Goal: Participate in discussion: Engage in conversation with other users on a specific topic

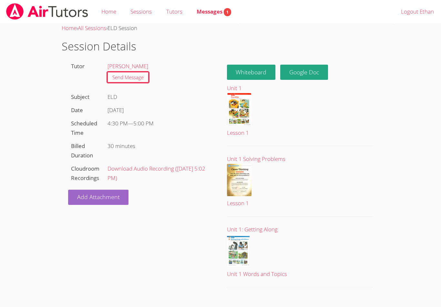
click at [266, 69] on button "Whiteboard" at bounding box center [251, 72] width 49 height 15
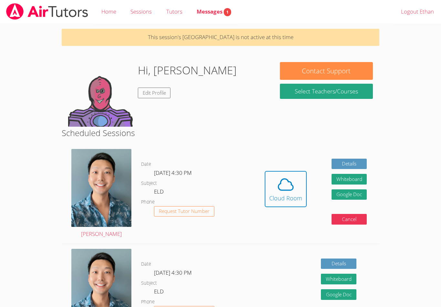
click at [355, 89] on link "Select Teachers/Courses" at bounding box center [326, 91] width 93 height 15
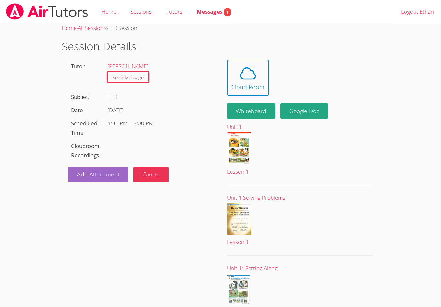
click at [251, 80] on icon at bounding box center [248, 73] width 18 height 18
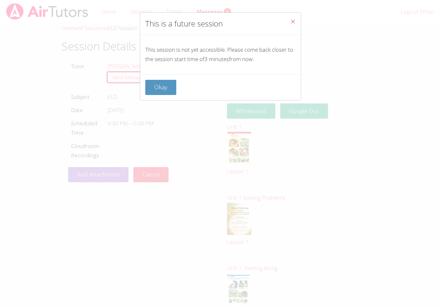
click at [163, 86] on button "Okay" at bounding box center [160, 87] width 31 height 15
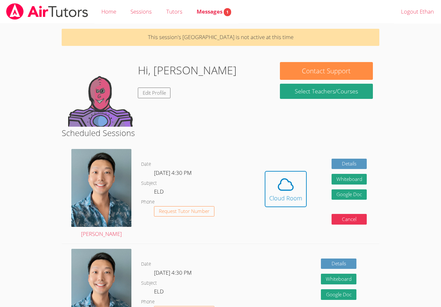
click at [291, 195] on div "Cloud Room" at bounding box center [285, 198] width 33 height 9
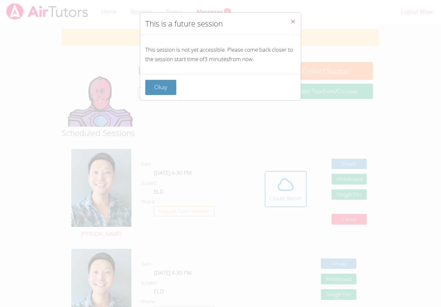
click at [158, 87] on button "Okay" at bounding box center [160, 87] width 31 height 15
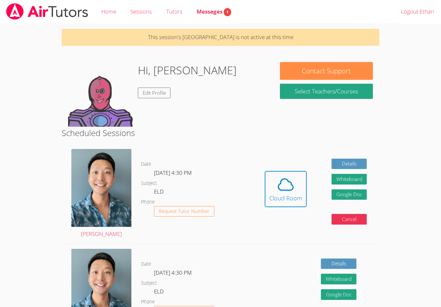
click at [352, 91] on link "Select Teachers/Courses" at bounding box center [326, 91] width 93 height 15
click at [297, 183] on span at bounding box center [285, 184] width 33 height 18
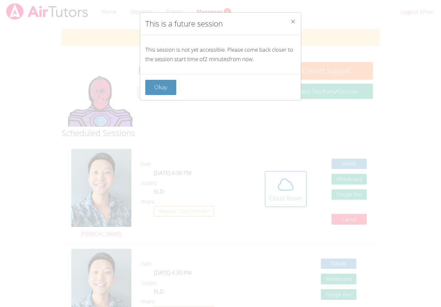
click at [288, 22] on button "Close" at bounding box center [293, 23] width 16 height 20
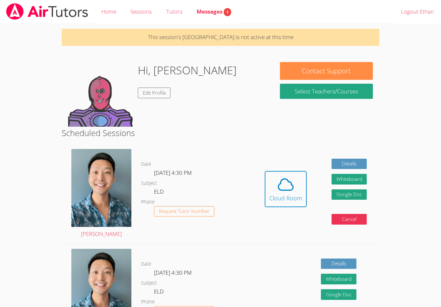
click at [292, 191] on icon at bounding box center [286, 184] width 18 height 18
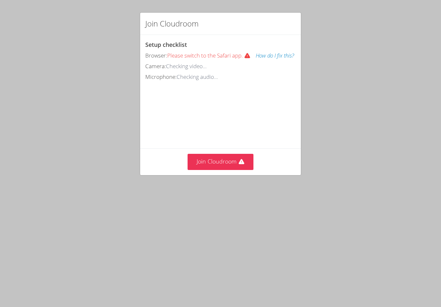
click at [237, 162] on button "Join Cloudroom" at bounding box center [221, 162] width 66 height 16
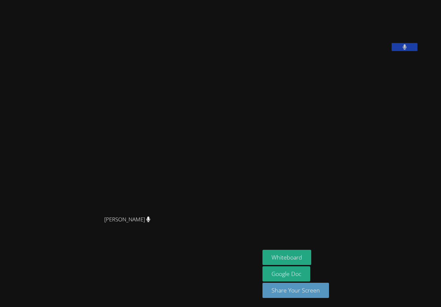
click at [263, 247] on aside "Ethan Wu Whiteboard Google Doc Share Your Screen" at bounding box center [341, 153] width 162 height 307
click at [263, 260] on button "Whiteboard" at bounding box center [287, 257] width 49 height 15
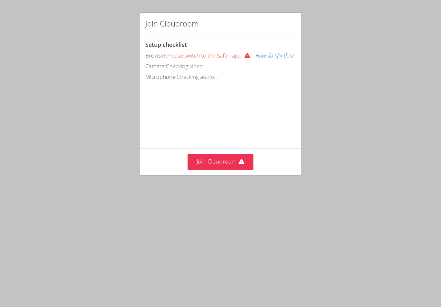
click at [234, 165] on button "Join Cloudroom" at bounding box center [221, 162] width 66 height 16
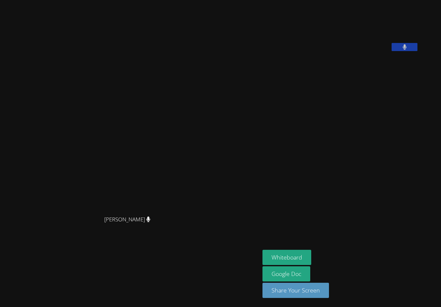
click at [345, 51] on video at bounding box center [311, 27] width 97 height 48
click at [263, 259] on button "Whiteboard" at bounding box center [287, 257] width 49 height 15
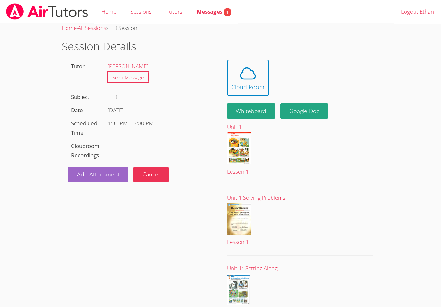
click at [241, 80] on icon at bounding box center [248, 73] width 18 height 18
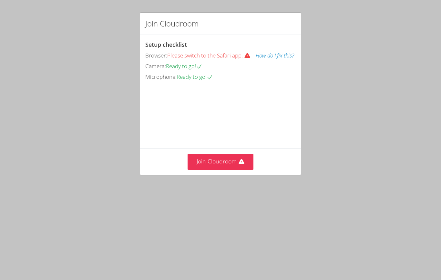
click at [233, 170] on button "Join Cloudroom" at bounding box center [221, 162] width 66 height 16
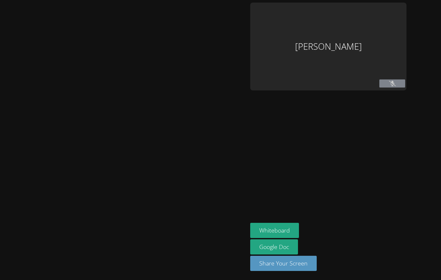
click at [234, 168] on div at bounding box center [124, 140] width 243 height 275
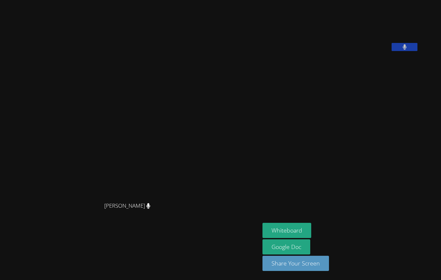
click at [404, 133] on div "[PERSON_NAME] [PERSON_NAME] [PERSON_NAME] Whiteboard Google Doc Share Your Scre…" at bounding box center [220, 140] width 441 height 280
click at [398, 132] on div "[PERSON_NAME] [PERSON_NAME] [PERSON_NAME] Whiteboard Google Doc Share Your Scre…" at bounding box center [220, 140] width 441 height 280
click at [415, 144] on div "Alan Zhang Alan Zhang Ethan Wu Whiteboard Google Doc Share Your Screen" at bounding box center [220, 140] width 441 height 280
click at [263, 232] on button "Whiteboard" at bounding box center [287, 230] width 49 height 15
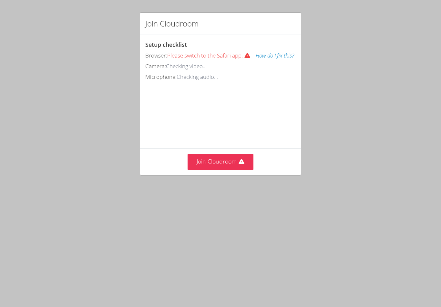
click at [237, 170] on button "Join Cloudroom" at bounding box center [221, 162] width 66 height 16
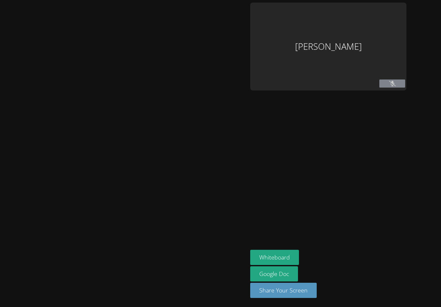
click at [228, 172] on div at bounding box center [124, 154] width 243 height 302
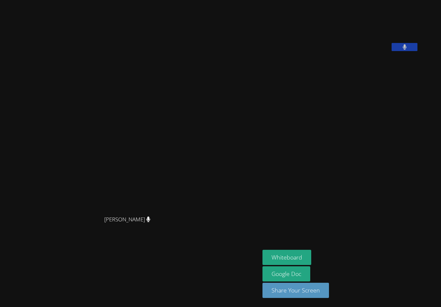
click at [263, 264] on button "Whiteboard" at bounding box center [287, 257] width 49 height 15
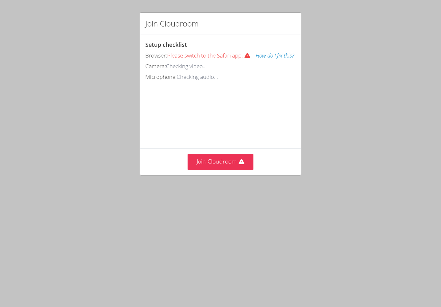
click at [230, 169] on button "Join Cloudroom" at bounding box center [221, 162] width 66 height 16
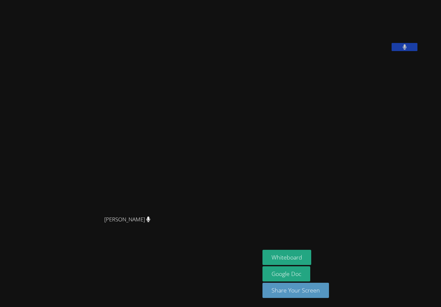
click at [267, 197] on aside "[PERSON_NAME] Whiteboard Google Doc Share Your Screen" at bounding box center [341, 153] width 162 height 307
click at [344, 168] on aside "[PERSON_NAME] Whiteboard Google Doc Share Your Screen" at bounding box center [341, 153] width 162 height 307
click at [411, 172] on div "[PERSON_NAME] [PERSON_NAME] [PERSON_NAME] Whiteboard Google Doc Share Your Scre…" at bounding box center [220, 153] width 441 height 307
click at [263, 254] on button "Whiteboard" at bounding box center [287, 257] width 49 height 15
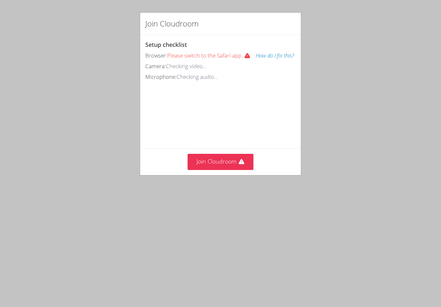
click at [231, 170] on button "Join Cloudroom" at bounding box center [221, 162] width 66 height 16
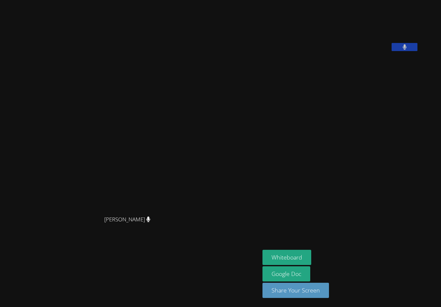
click at [360, 132] on aside "[PERSON_NAME] Whiteboard Google Doc Share Your Screen" at bounding box center [341, 153] width 162 height 307
click at [263, 261] on button "Whiteboard" at bounding box center [287, 257] width 49 height 15
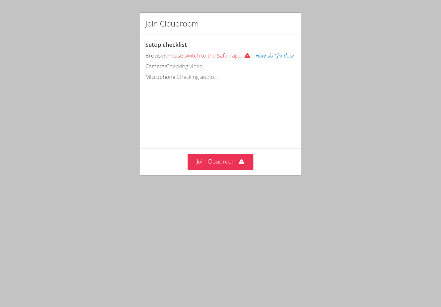
click at [224, 170] on button "Join Cloudroom" at bounding box center [221, 162] width 66 height 16
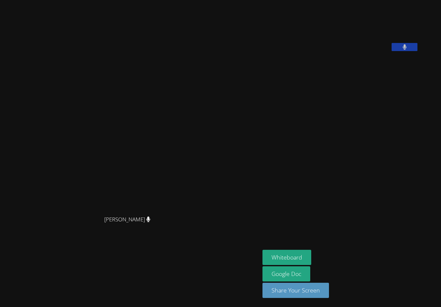
click at [130, 174] on video at bounding box center [130, 140] width 97 height 143
click at [403, 50] on icon at bounding box center [405, 46] width 4 height 5
click at [402, 50] on icon at bounding box center [405, 46] width 7 height 5
click at [403, 50] on icon at bounding box center [405, 46] width 4 height 5
click at [360, 51] on video at bounding box center [311, 27] width 97 height 48
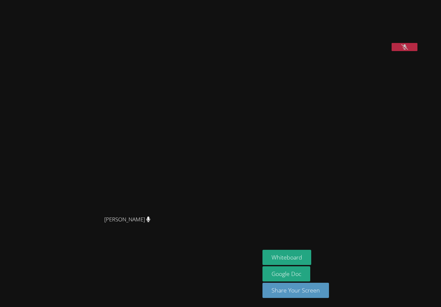
click at [392, 51] on button at bounding box center [405, 47] width 26 height 8
click at [268, 257] on button "Whiteboard" at bounding box center [287, 257] width 49 height 15
click at [276, 258] on button "Whiteboard" at bounding box center [287, 257] width 49 height 15
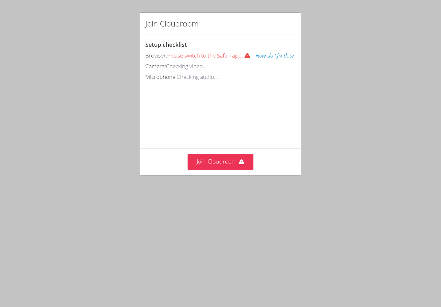
click at [237, 170] on button "Join Cloudroom" at bounding box center [221, 162] width 66 height 16
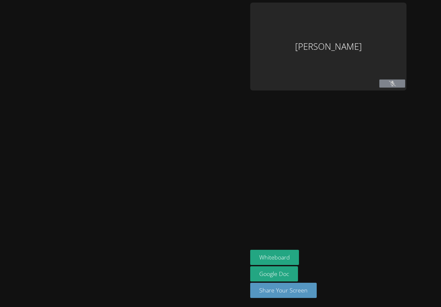
click at [235, 169] on div at bounding box center [124, 154] width 243 height 302
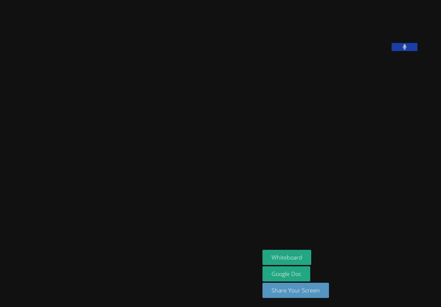
click at [412, 131] on aside "Ethan Wu Whiteboard Google Doc Share Your Screen" at bounding box center [341, 153] width 162 height 307
click at [139, 172] on video at bounding box center [130, 140] width 97 height 143
click at [257, 161] on div "[PERSON_NAME]" at bounding box center [130, 140] width 255 height 143
click at [189, 179] on div "[PERSON_NAME]" at bounding box center [130, 140] width 255 height 143
click at [358, 47] on video at bounding box center [311, 27] width 97 height 48
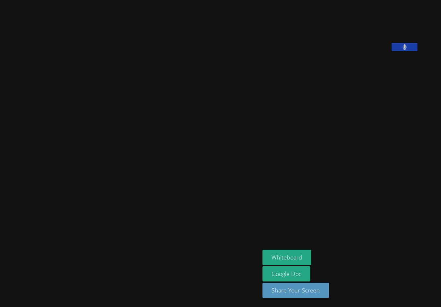
click at [346, 51] on video at bounding box center [311, 27] width 97 height 48
click at [357, 51] on video at bounding box center [311, 27] width 97 height 48
click at [353, 47] on video at bounding box center [311, 27] width 97 height 48
click at [378, 175] on aside "Ethan Wu Whiteboard Google Doc Share Your Screen" at bounding box center [341, 153] width 162 height 307
click at [360, 51] on video at bounding box center [311, 27] width 97 height 48
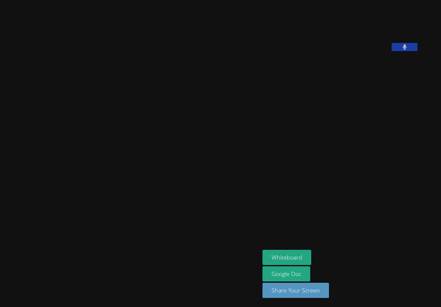
click at [358, 51] on video at bounding box center [311, 27] width 97 height 48
click at [360, 51] on video at bounding box center [311, 27] width 97 height 48
click at [354, 51] on video at bounding box center [311, 27] width 97 height 48
click at [353, 51] on video at bounding box center [311, 27] width 97 height 48
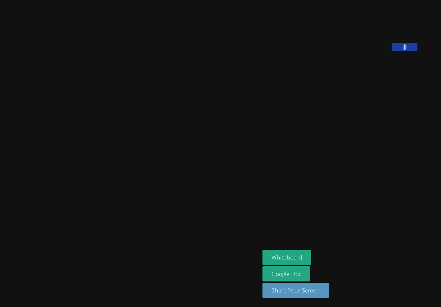
click at [360, 51] on video at bounding box center [311, 27] width 97 height 48
click at [355, 51] on video at bounding box center [311, 27] width 97 height 48
click at [410, 51] on button at bounding box center [405, 47] width 26 height 8
click at [354, 51] on video at bounding box center [311, 27] width 97 height 48
click at [360, 51] on video at bounding box center [311, 27] width 97 height 48
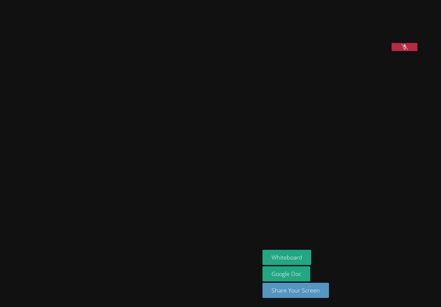
click at [400, 51] on button at bounding box center [405, 47] width 26 height 8
click at [408, 51] on button at bounding box center [405, 47] width 26 height 8
click at [415, 51] on button at bounding box center [405, 47] width 26 height 8
click at [414, 51] on button at bounding box center [405, 47] width 26 height 8
click at [411, 51] on button at bounding box center [405, 47] width 26 height 8
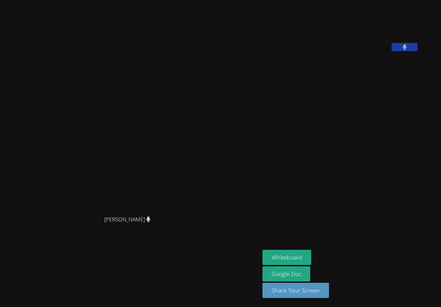
click at [342, 175] on aside "Ethan Wu Whiteboard Google Doc Share Your Screen" at bounding box center [341, 153] width 162 height 307
click at [181, 297] on div "Alan Zhang Alan Zhang" at bounding box center [130, 154] width 255 height 302
click at [300, 135] on aside "Ethan Wu Whiteboard Google Doc Share Your Screen" at bounding box center [341, 153] width 162 height 307
click at [282, 159] on aside "Ethan Wu Whiteboard Google Doc Share Your Screen" at bounding box center [341, 153] width 162 height 307
click at [179, 128] on video at bounding box center [130, 140] width 97 height 143
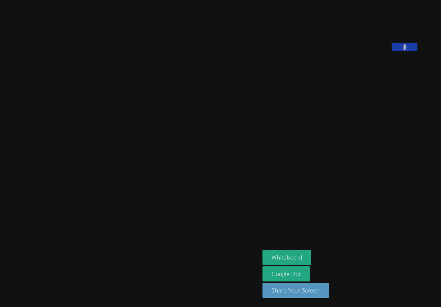
click at [179, 171] on video at bounding box center [130, 140] width 97 height 143
click at [179, 145] on video at bounding box center [130, 140] width 97 height 143
click at [179, 125] on video at bounding box center [130, 140] width 97 height 143
click at [343, 160] on aside "Ethan Wu Whiteboard Google Doc Share Your Screen" at bounding box center [341, 153] width 162 height 307
click at [335, 173] on aside "Ethan Wu Whiteboard Google Doc Share Your Screen" at bounding box center [341, 153] width 162 height 307
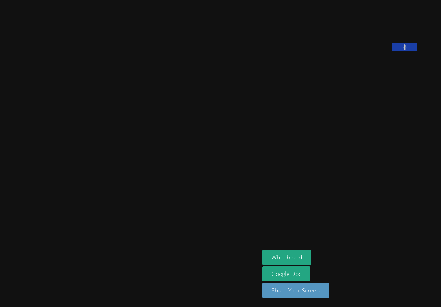
click at [317, 215] on aside "Ethan Wu Whiteboard Google Doc Share Your Screen" at bounding box center [341, 153] width 162 height 307
click at [357, 201] on aside "Ethan Wu Whiteboard Google Doc Share Your Screen" at bounding box center [341, 153] width 162 height 307
click at [365, 201] on aside "Ethan Wu Whiteboard Google Doc Share Your Screen" at bounding box center [341, 153] width 162 height 307
click at [404, 174] on aside "Ethan Wu Whiteboard Google Doc Share Your Screen" at bounding box center [341, 153] width 162 height 307
click at [403, 169] on aside "Ethan Wu Whiteboard Google Doc Share Your Screen" at bounding box center [341, 153] width 162 height 307
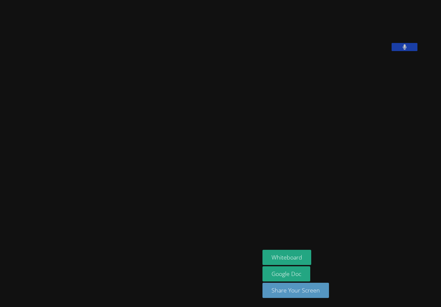
click at [403, 173] on aside "Ethan Wu Whiteboard Google Doc Share Your Screen" at bounding box center [341, 153] width 162 height 307
click at [397, 174] on aside "Ethan Wu Whiteboard Google Doc Share Your Screen" at bounding box center [341, 153] width 162 height 307
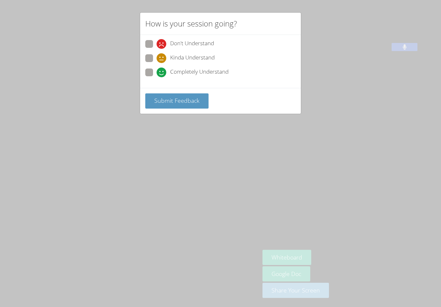
click at [157, 77] on span at bounding box center [157, 77] width 0 height 0
click at [157, 74] on input "Completely Understand" at bounding box center [159, 70] width 5 height 5
radio input "true"
click at [160, 97] on span "Submit Feedback" at bounding box center [176, 101] width 45 height 8
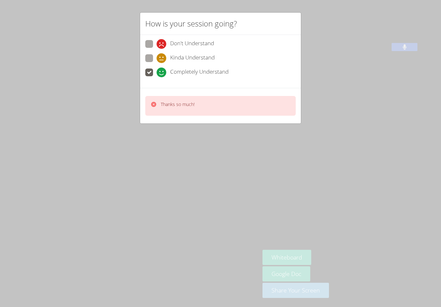
click at [101, 138] on div "How is your session going? Don't Understand Kinda Understand Completely Underst…" at bounding box center [220, 153] width 441 height 307
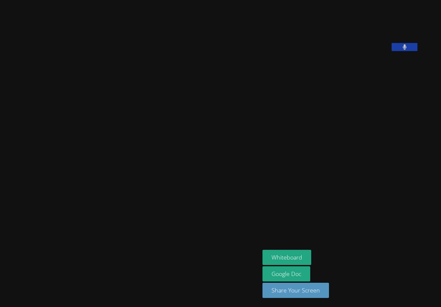
click at [407, 50] on icon at bounding box center [405, 46] width 4 height 5
click at [418, 51] on button at bounding box center [405, 47] width 26 height 8
